Goal: Check status: Check status

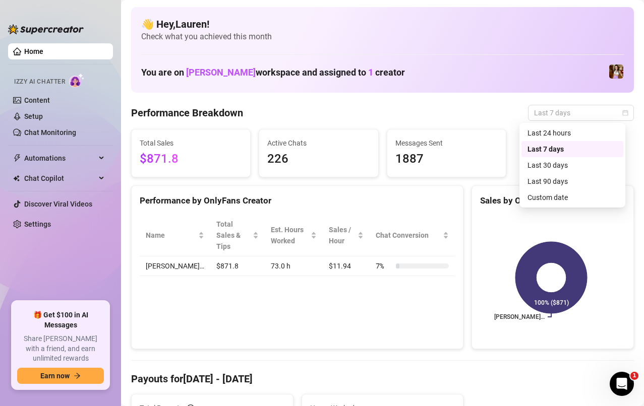
click at [585, 198] on div "Custom date" at bounding box center [572, 197] width 90 height 11
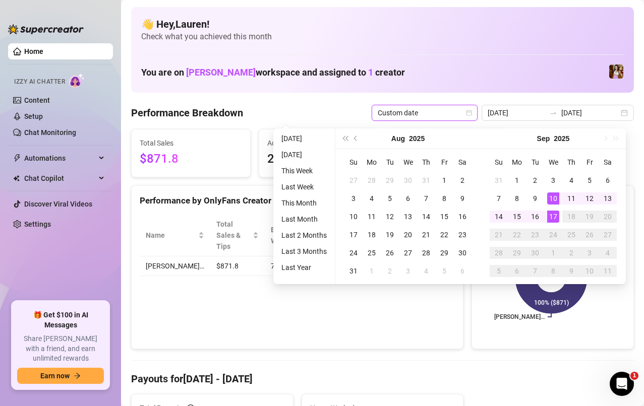
click at [552, 220] on div "17" at bounding box center [553, 217] width 12 height 12
type input "[DATE]"
click at [548, 220] on div "17" at bounding box center [553, 217] width 12 height 12
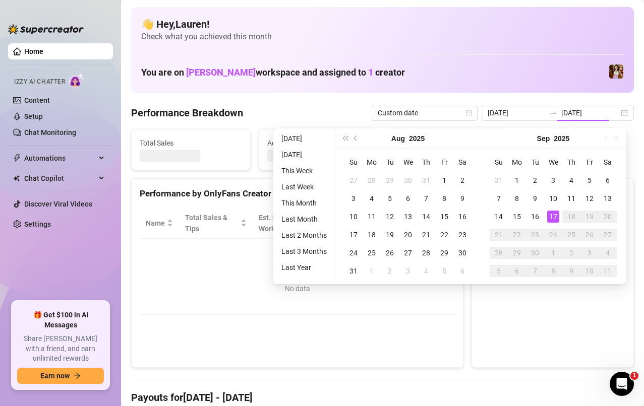
type input "[DATE]"
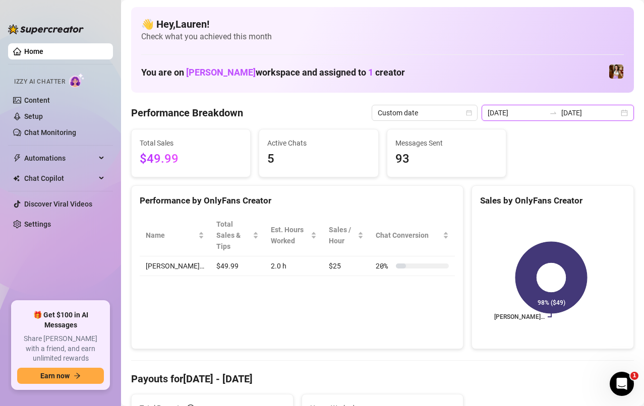
click at [603, 112] on input "[DATE]" at bounding box center [589, 112] width 57 height 11
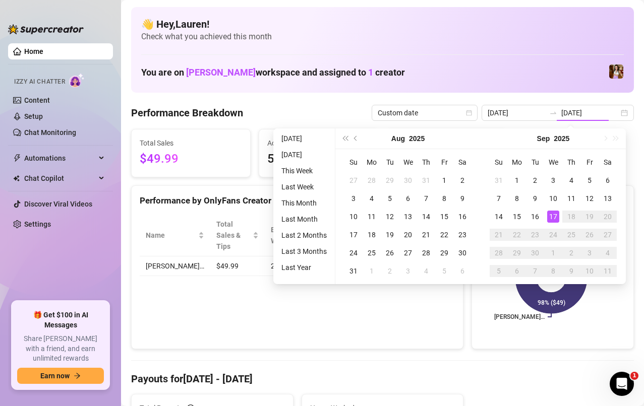
click at [533, 220] on div "16" at bounding box center [535, 217] width 12 height 12
click at [535, 220] on div "16" at bounding box center [535, 217] width 12 height 12
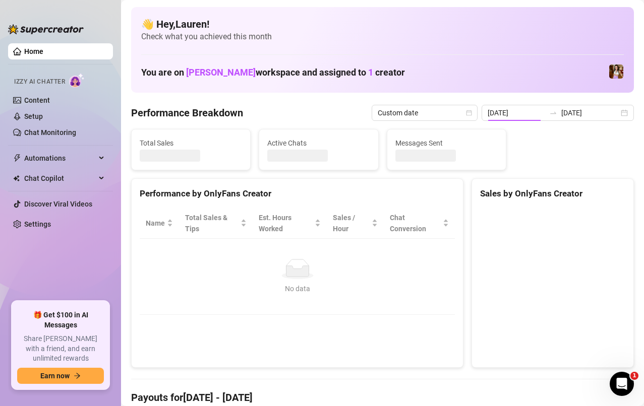
type input "[DATE]"
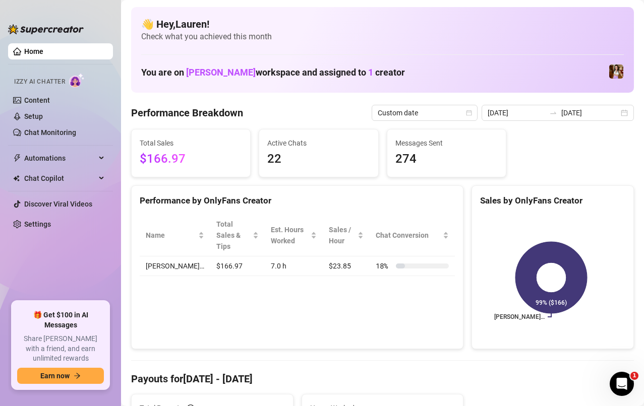
click at [619, 112] on div "[DATE] [DATE]" at bounding box center [557, 113] width 152 height 16
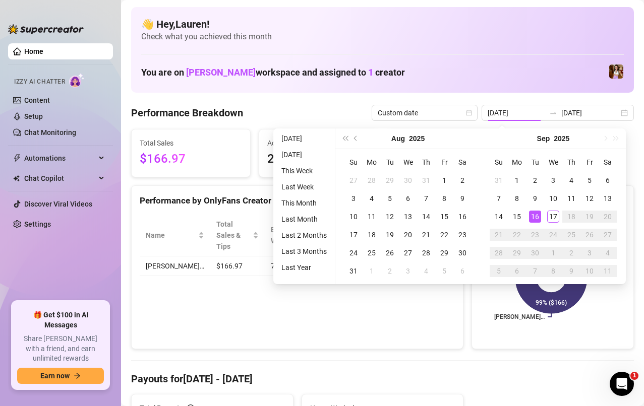
click at [518, 225] on td "15" at bounding box center [517, 217] width 18 height 18
click at [516, 217] on div "15" at bounding box center [517, 217] width 12 height 12
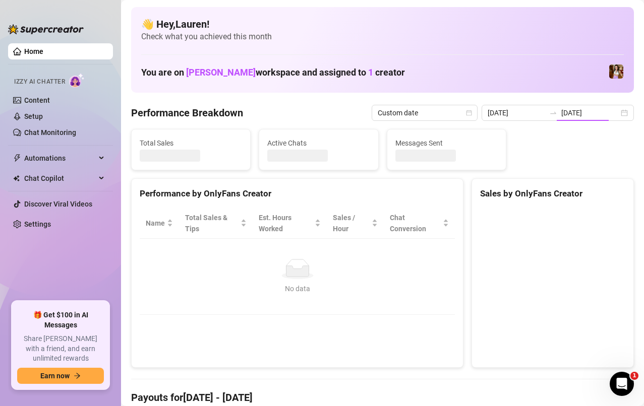
type input "[DATE]"
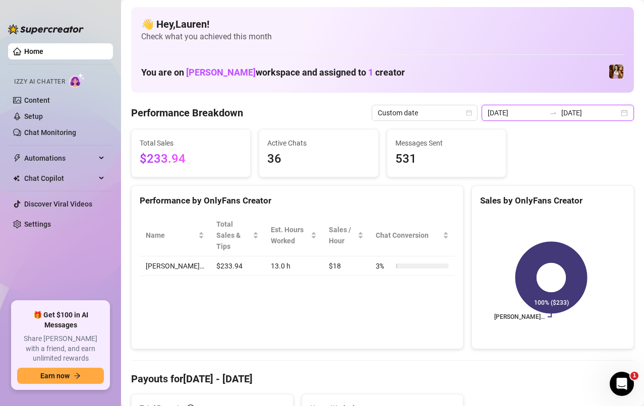
click at [606, 113] on input "[DATE]" at bounding box center [589, 112] width 57 height 11
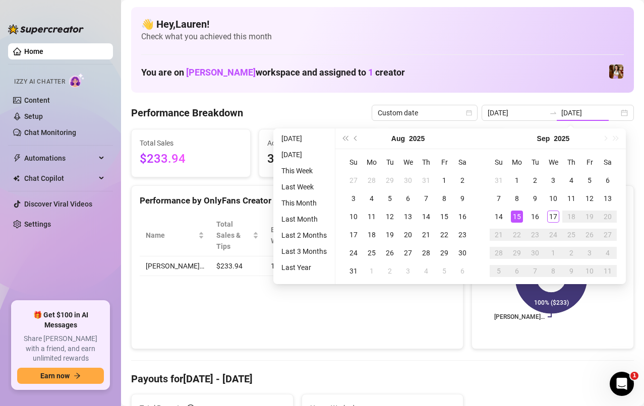
click at [588, 200] on div "12" at bounding box center [589, 199] width 12 height 12
type input "[DATE]"
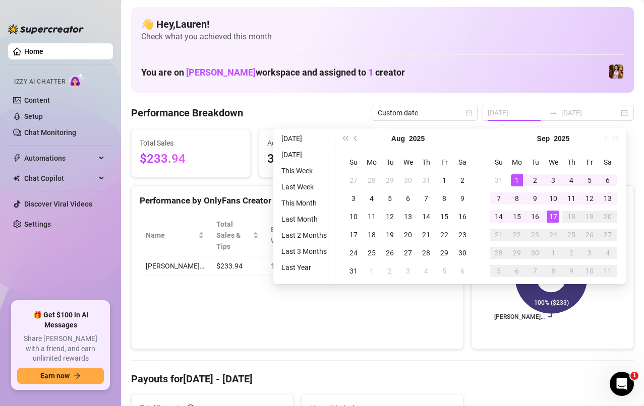
click at [589, 199] on div "12" at bounding box center [589, 199] width 12 height 12
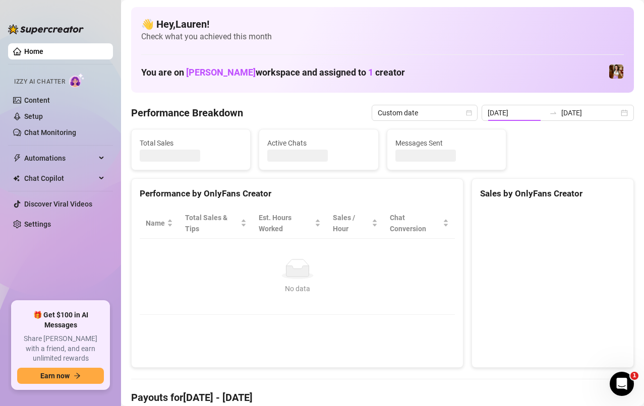
type input "[DATE]"
click at [582, 116] on input "[DATE]" at bounding box center [589, 112] width 57 height 11
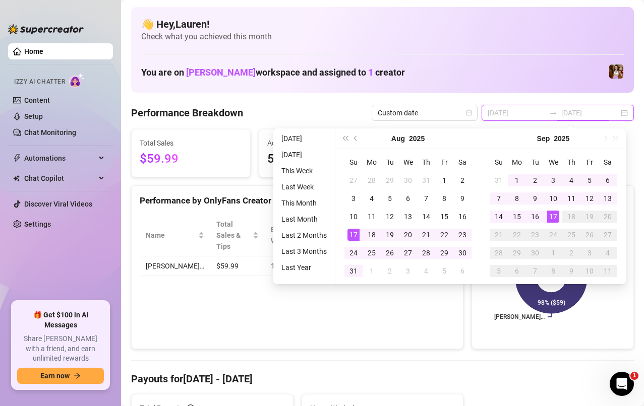
type input "[DATE]"
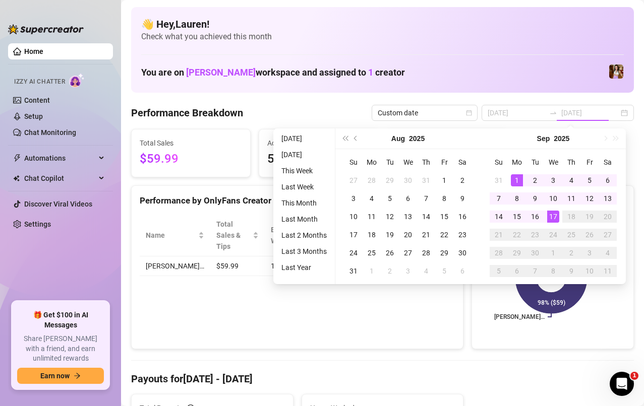
click at [589, 200] on div "12" at bounding box center [589, 199] width 12 height 12
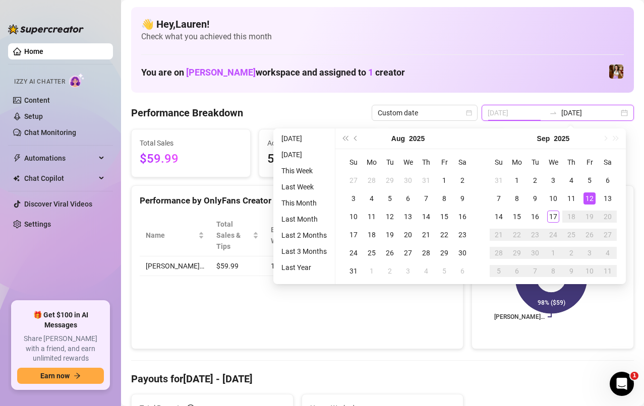
type input "[DATE]"
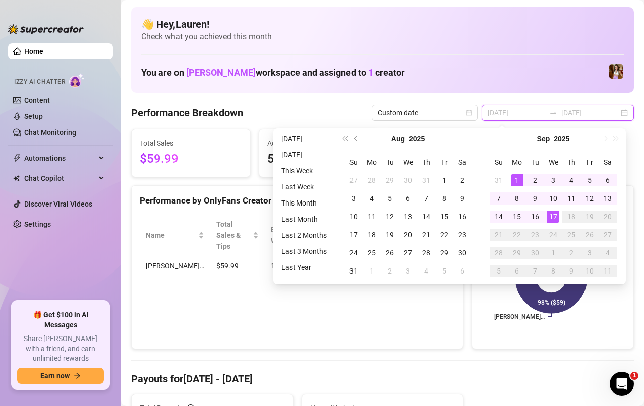
type input "[DATE]"
click at [552, 219] on div "17" at bounding box center [553, 217] width 12 height 12
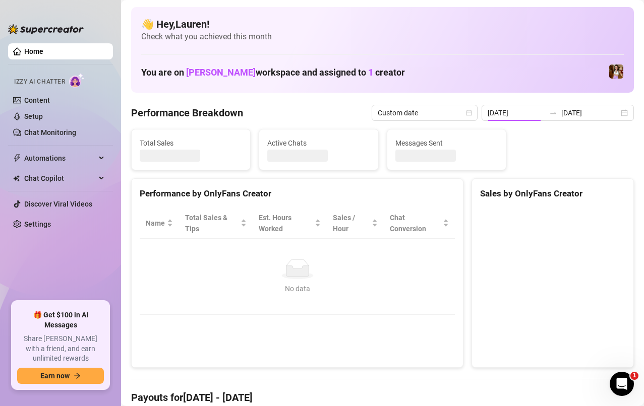
type input "[DATE]"
